Goal: Task Accomplishment & Management: Manage account settings

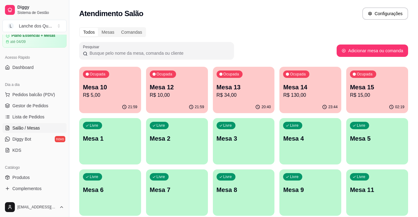
scroll to position [62, 0]
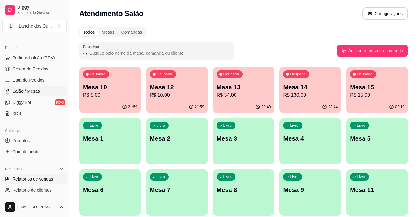
click at [42, 177] on span "Relatórios de vendas" at bounding box center [32, 179] width 41 height 6
select select "ALL"
select select "0"
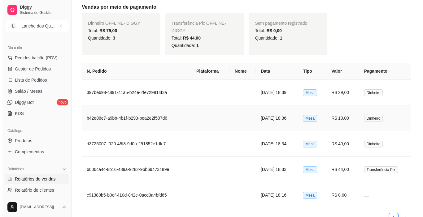
scroll to position [246, 0]
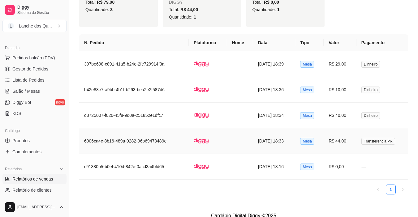
click at [349, 162] on td "R$ 0,00" at bounding box center [340, 167] width 33 height 26
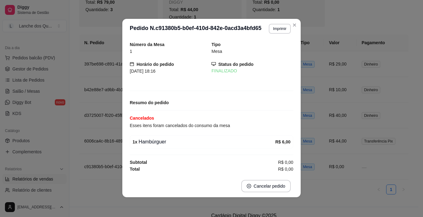
scroll to position [0, 0]
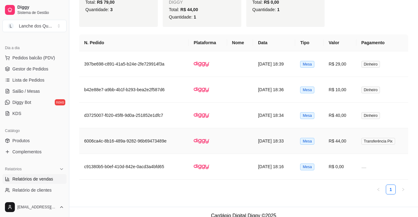
click at [336, 133] on td "R$ 44,00" at bounding box center [340, 142] width 33 height 26
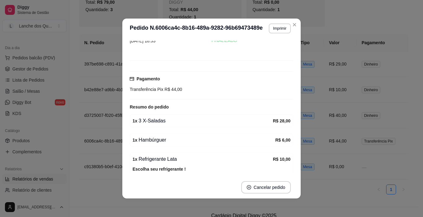
scroll to position [62, 0]
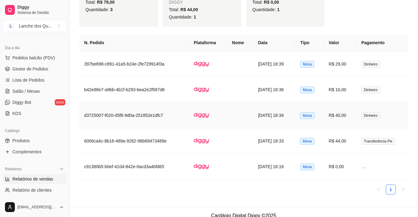
click at [351, 111] on td "R$ 40,00" at bounding box center [340, 116] width 33 height 26
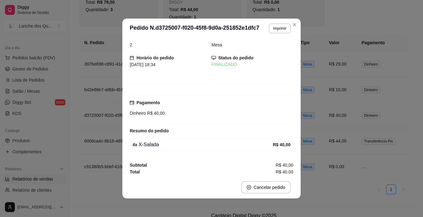
scroll to position [8, 0]
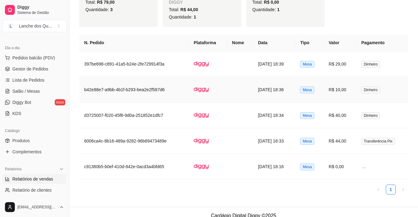
click at [356, 85] on td "R$ 10,00" at bounding box center [340, 90] width 33 height 26
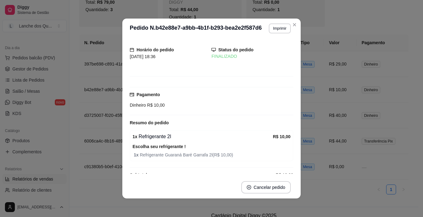
scroll to position [26, 0]
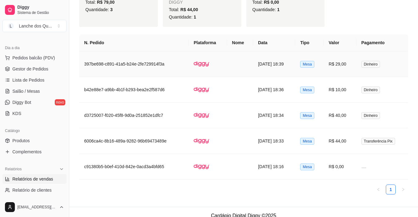
click at [346, 58] on td "R$ 29,00" at bounding box center [340, 64] width 33 height 26
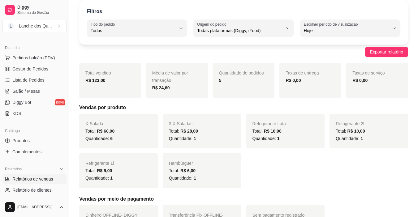
scroll to position [0, 0]
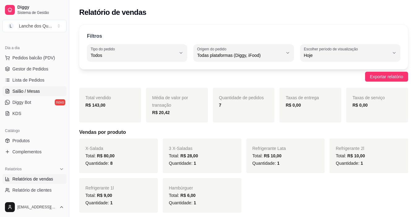
click at [32, 91] on span "Salão / Mesas" at bounding box center [26, 91] width 28 height 6
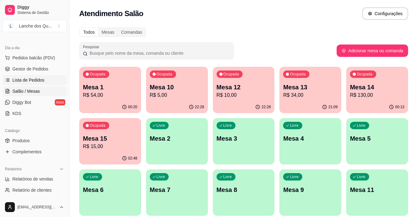
click at [26, 77] on span "Lista de Pedidos" at bounding box center [28, 80] width 32 height 6
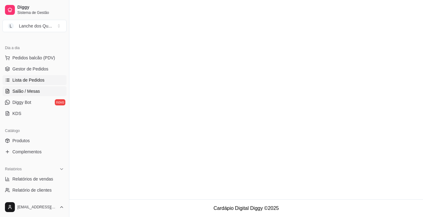
click at [28, 93] on span "Salão / Mesas" at bounding box center [26, 91] width 28 height 6
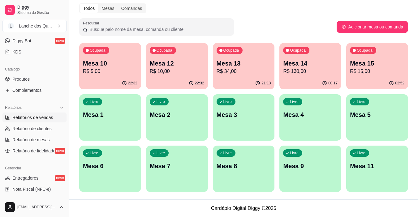
scroll to position [124, 0]
click at [34, 114] on span "Relatórios de vendas" at bounding box center [32, 117] width 41 height 6
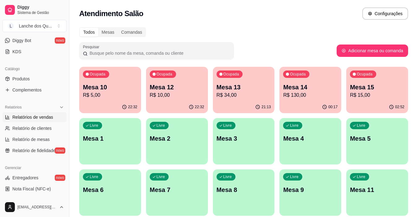
select select "ALL"
select select "0"
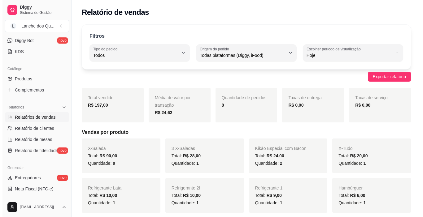
scroll to position [186, 0]
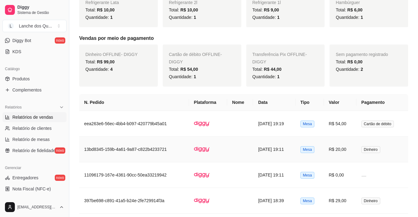
click at [352, 147] on td "R$ 20,00" at bounding box center [340, 150] width 33 height 26
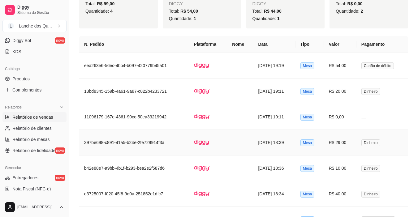
scroll to position [248, 0]
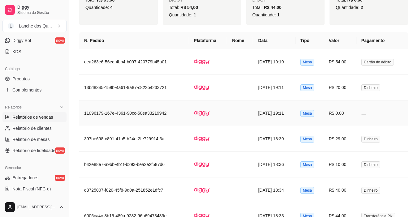
click at [352, 117] on td "R$ 0,00" at bounding box center [340, 114] width 33 height 26
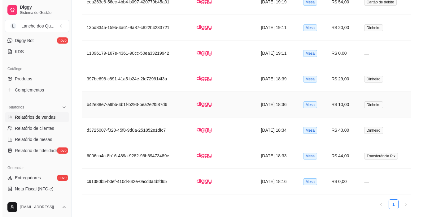
scroll to position [310, 0]
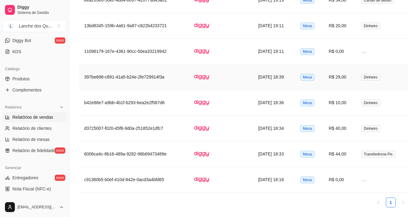
click at [347, 82] on td "R$ 29,00" at bounding box center [340, 77] width 33 height 26
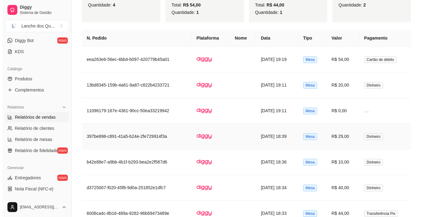
scroll to position [248, 0]
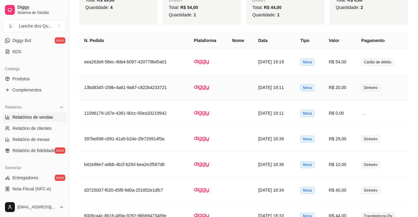
click at [356, 114] on td "R$ 0,00" at bounding box center [340, 114] width 33 height 26
click at [352, 113] on td "R$ 0,00" at bounding box center [340, 114] width 33 height 26
click at [353, 87] on td "R$ 20,00" at bounding box center [340, 88] width 33 height 26
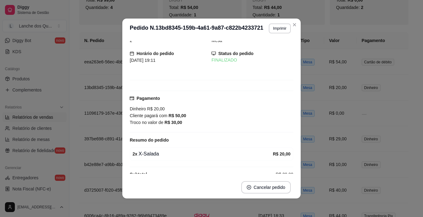
scroll to position [0, 0]
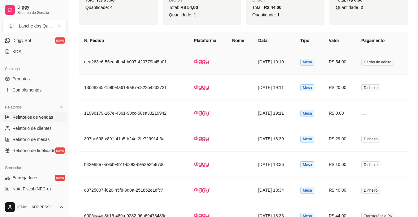
click at [337, 59] on td "R$ 54,00" at bounding box center [340, 62] width 33 height 26
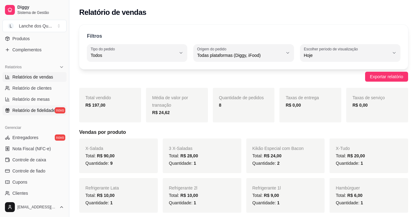
scroll to position [217, 0]
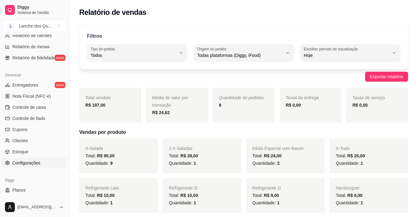
click at [33, 163] on span "Configurações" at bounding box center [26, 163] width 28 height 6
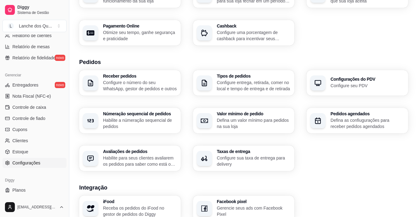
scroll to position [93, 0]
click at [243, 164] on p "Configure sua taxa de entrega para delivery" at bounding box center [254, 161] width 74 height 12
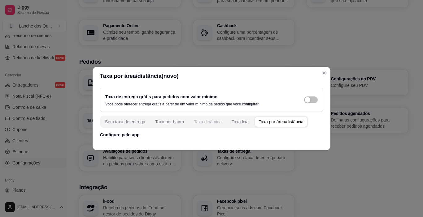
click at [210, 123] on div "Taxa dinâmica" at bounding box center [208, 122] width 28 height 6
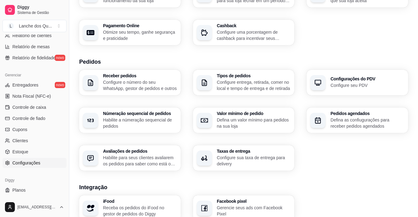
click at [245, 163] on p "Configure sua taxa de entrega para delivery" at bounding box center [254, 161] width 74 height 12
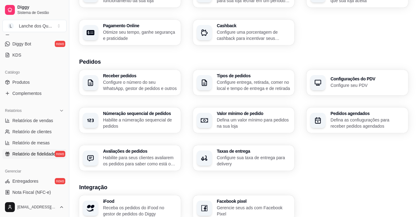
scroll to position [124, 0]
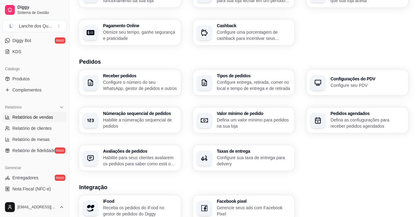
click at [37, 120] on span "Relatórios de vendas" at bounding box center [32, 117] width 41 height 6
select select "ALL"
select select "0"
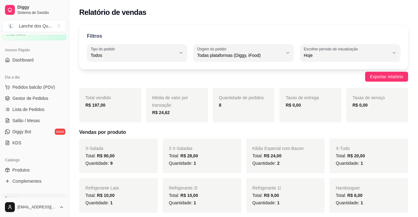
scroll to position [31, 0]
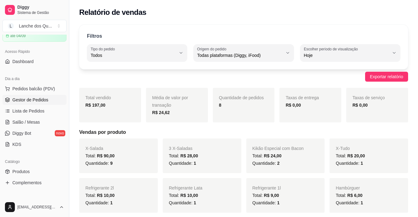
click at [42, 102] on span "Gestor de Pedidos" at bounding box center [30, 100] width 36 height 6
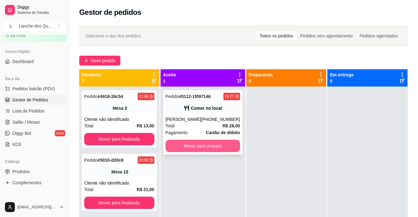
click at [199, 147] on button "Mover para preparo" at bounding box center [203, 146] width 75 height 12
